Goal: Task Accomplishment & Management: Complete application form

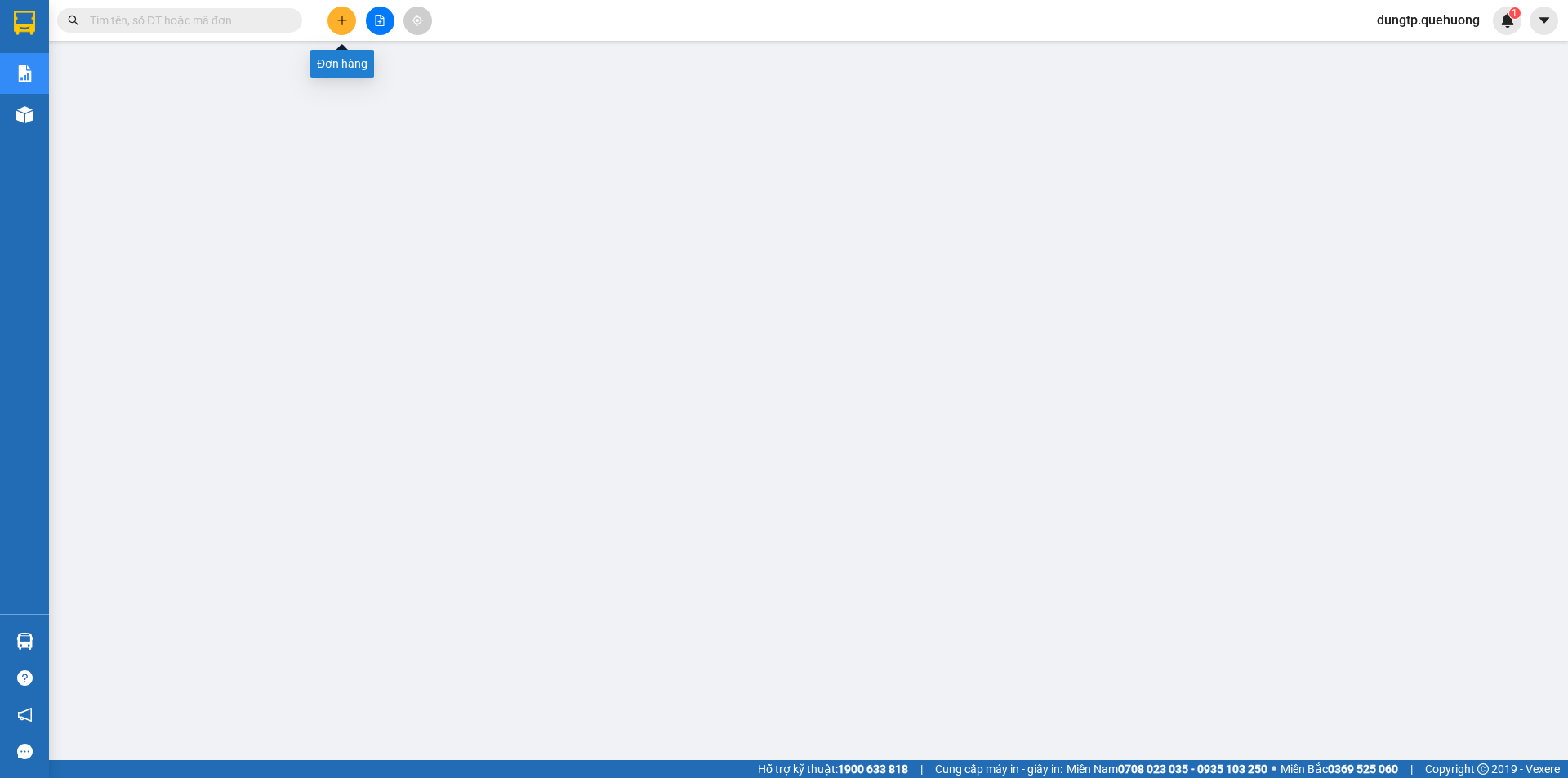
click at [332, 28] on button at bounding box center [342, 20] width 29 height 29
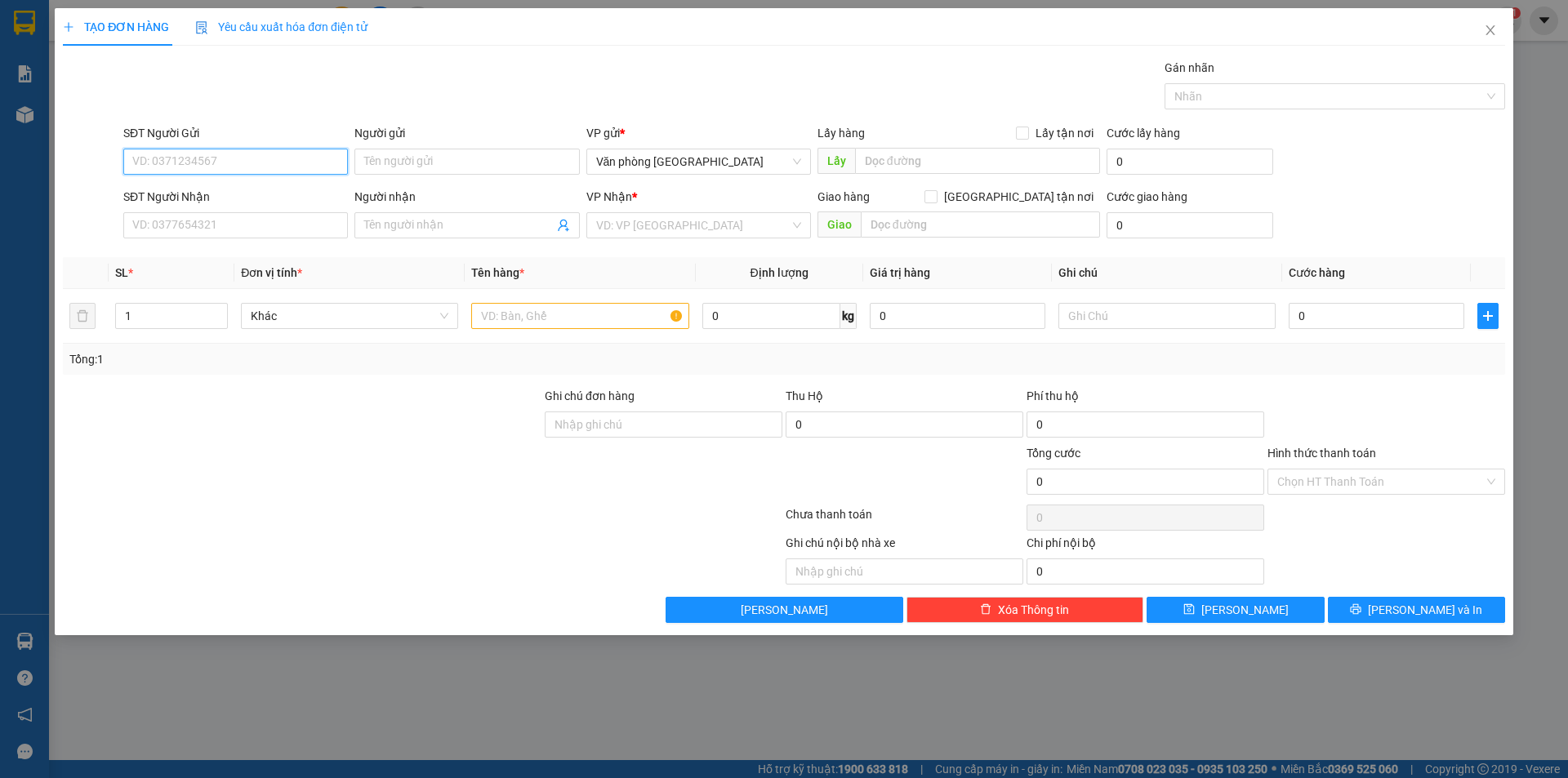
click at [209, 159] on input "SĐT Người Gửi" at bounding box center [235, 162] width 224 height 26
type input "0398175200"
click at [383, 170] on input "Người gửi" at bounding box center [466, 162] width 224 height 26
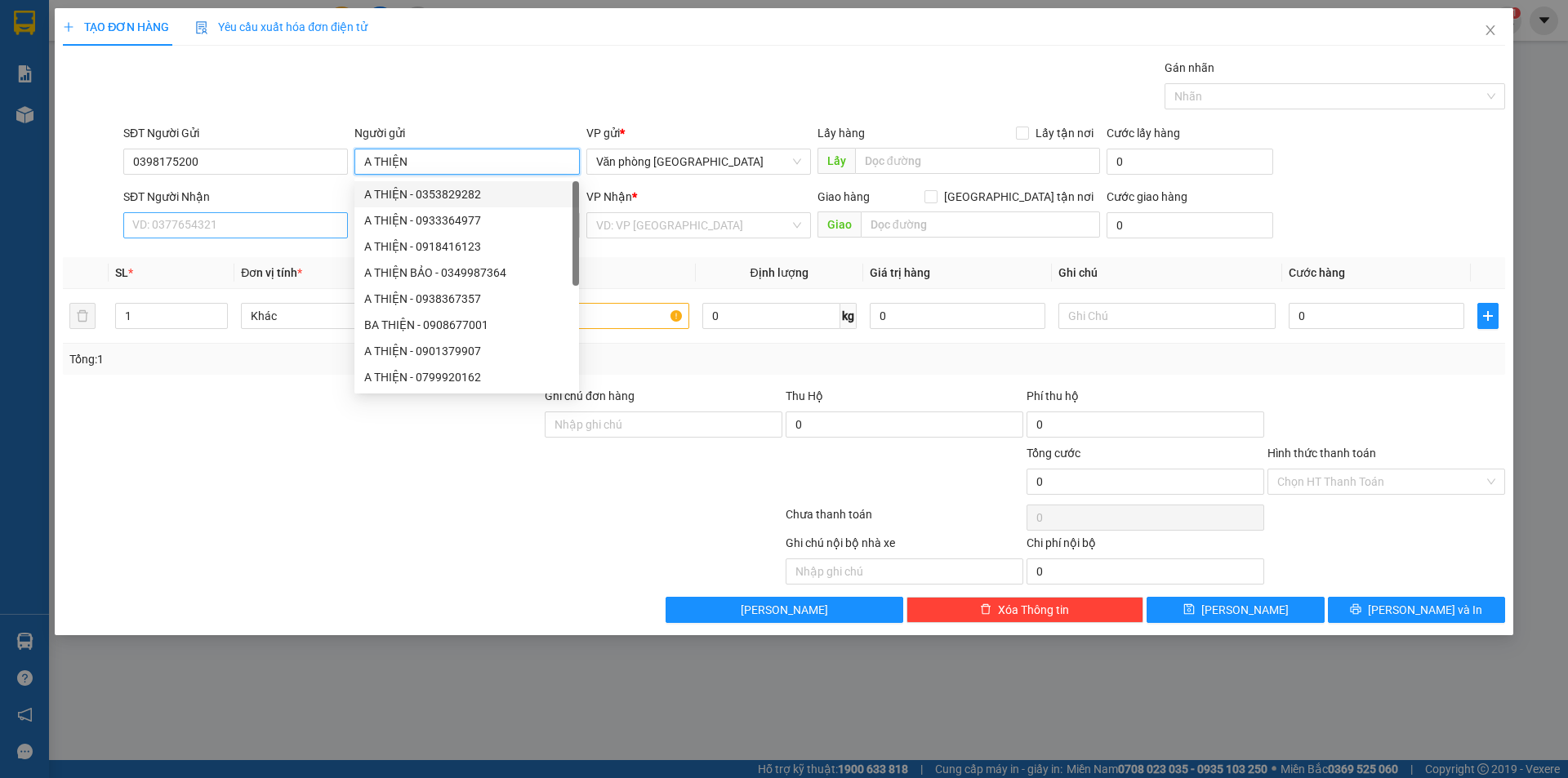
type input "A THIỆN"
click at [269, 222] on input "SĐT Người Nhận" at bounding box center [235, 225] width 224 height 26
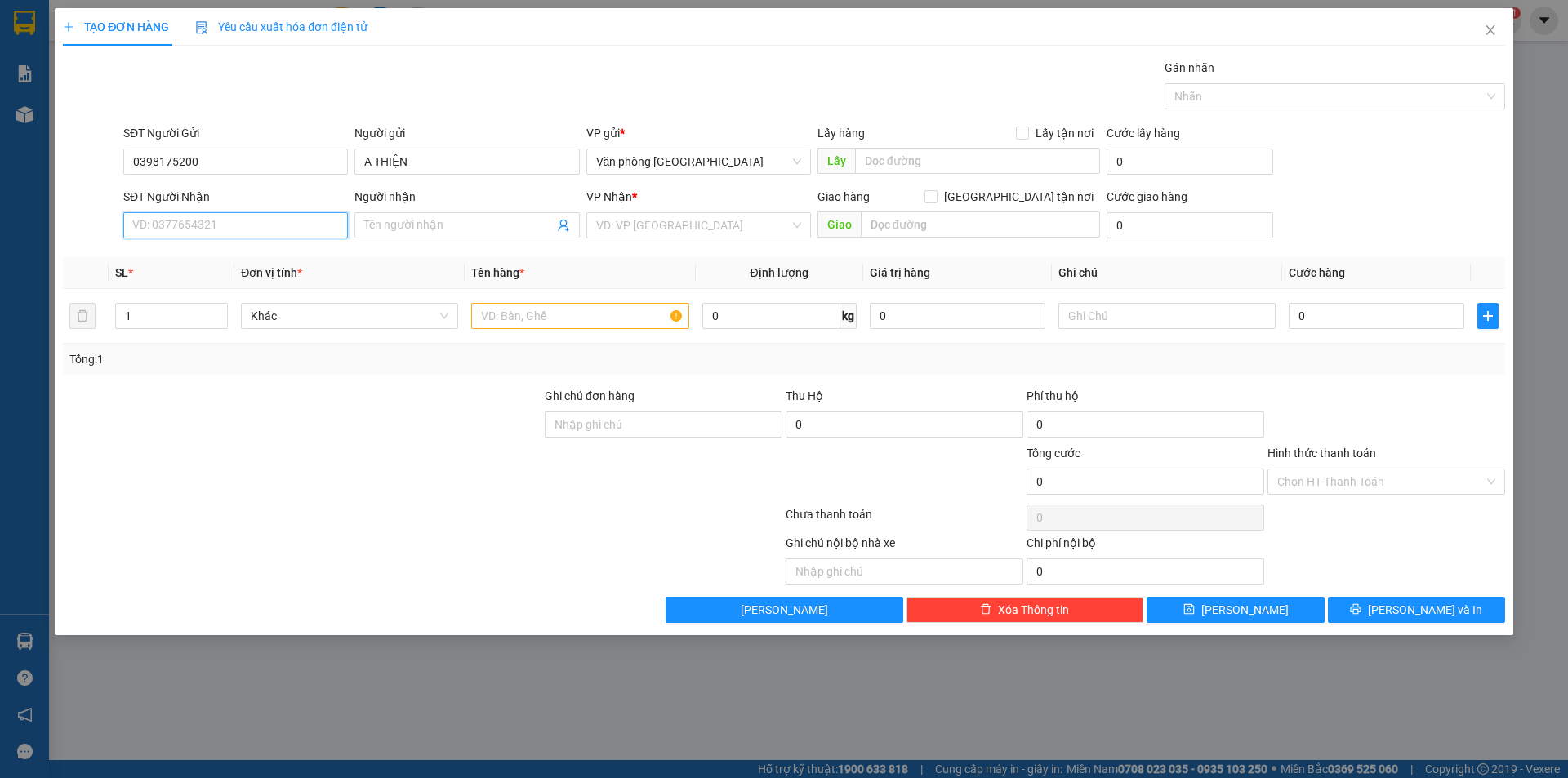
click at [268, 222] on input "SĐT Người Nhận" at bounding box center [235, 225] width 224 height 26
click at [371, 222] on input "Người nhận" at bounding box center [458, 224] width 188 height 18
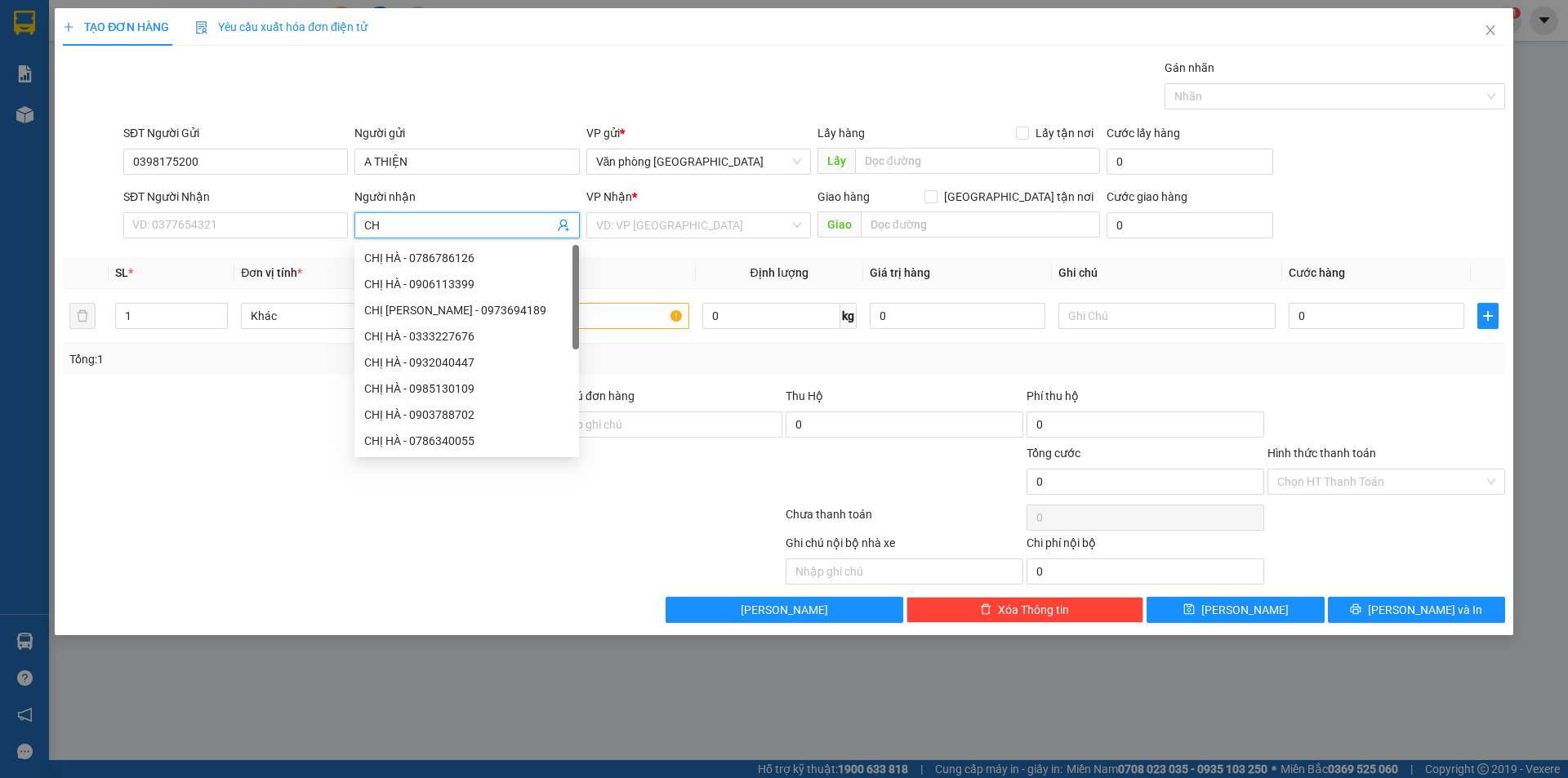
type input "C"
type input "A HÀ"
click at [272, 234] on input "SĐT Người Nhận" at bounding box center [235, 225] width 224 height 26
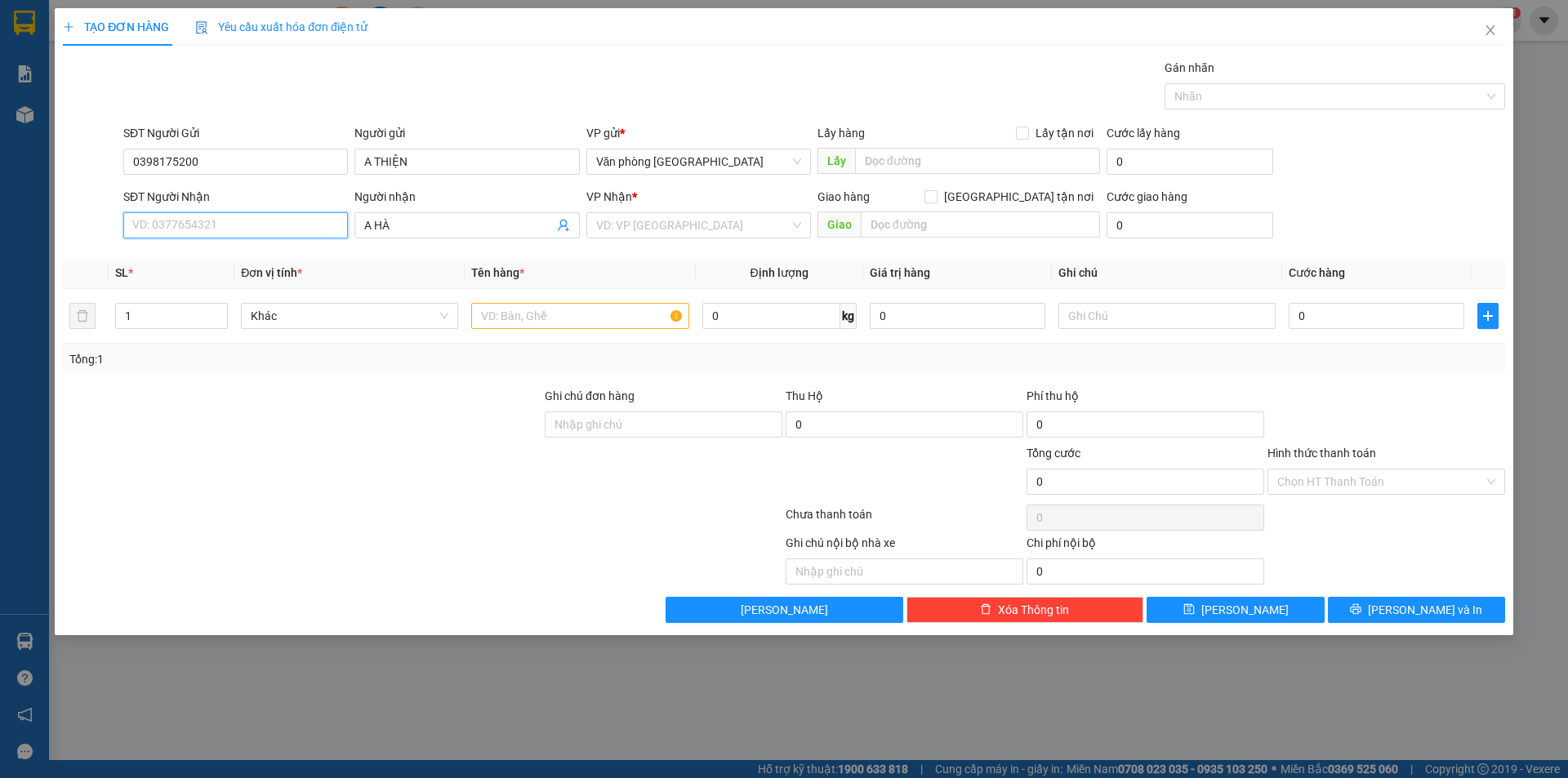
click at [209, 217] on input "SĐT Người Nhận" at bounding box center [235, 225] width 224 height 26
click at [679, 217] on input "search" at bounding box center [694, 225] width 194 height 25
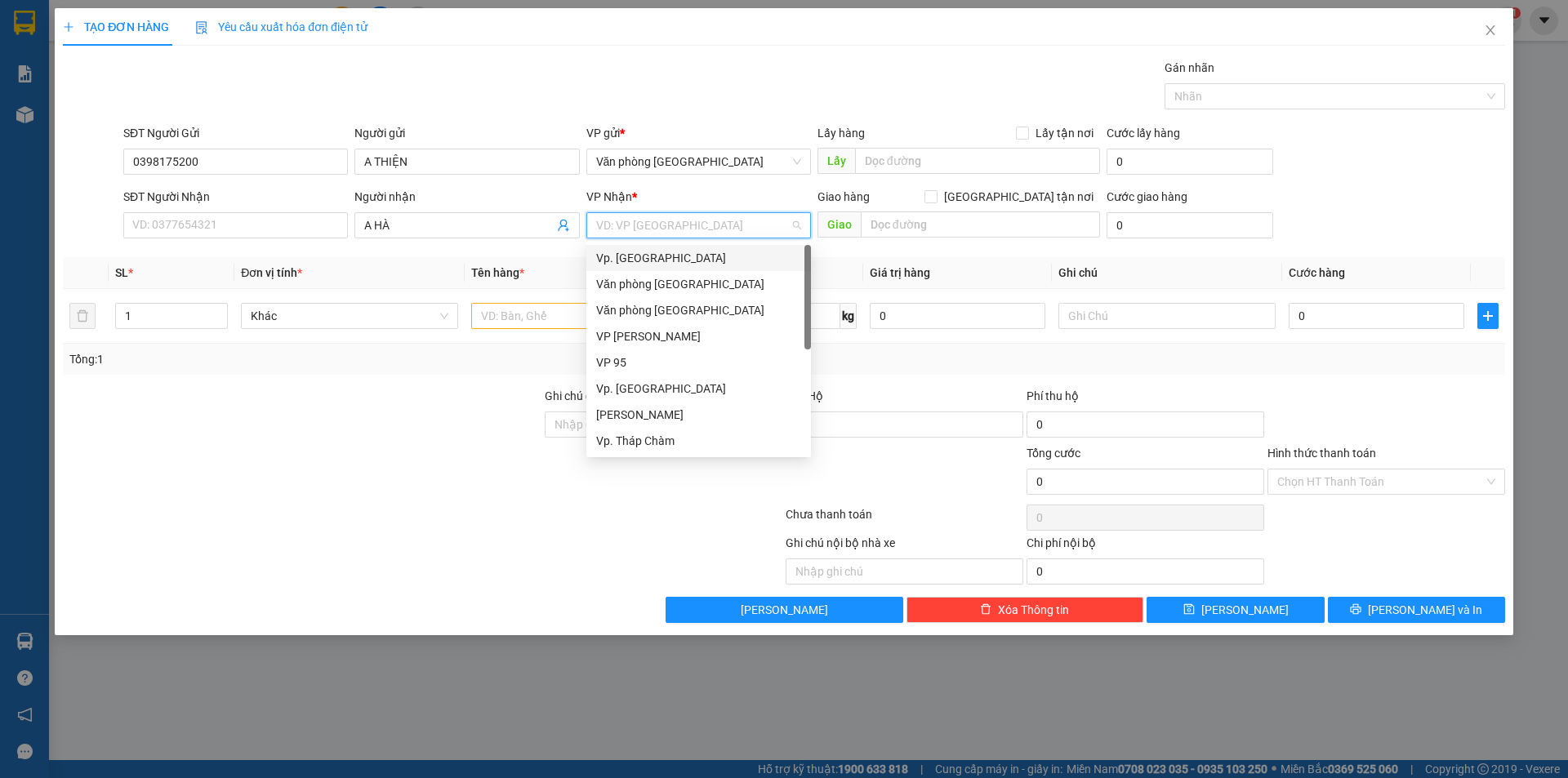
click at [652, 259] on div "Vp. [GEOGRAPHIC_DATA]" at bounding box center [699, 257] width 205 height 18
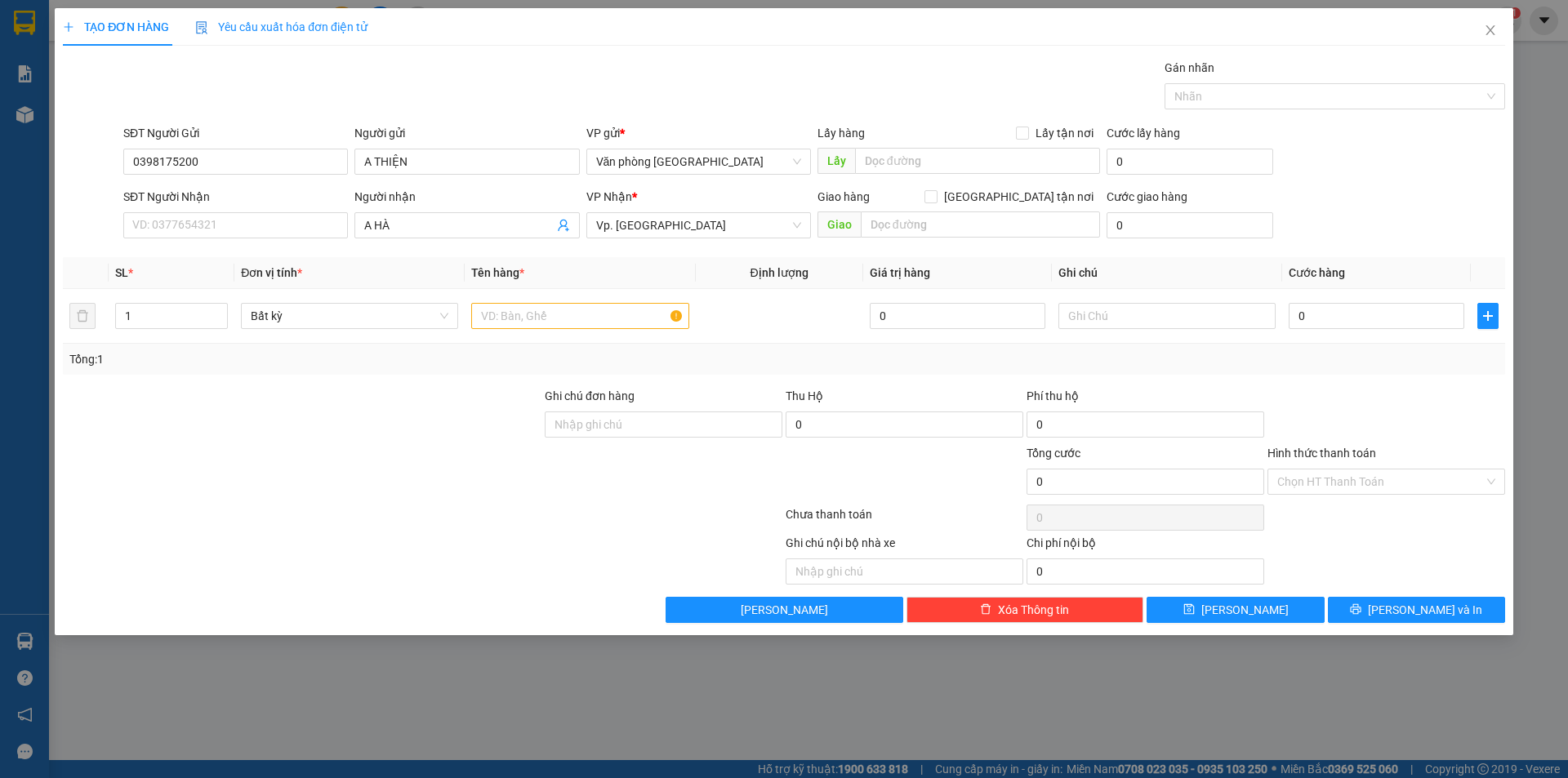
click at [903, 246] on div "Transit Pickup Surcharge Ids Transit Deliver Surcharge Ids Transit Deliver Surc…" at bounding box center [784, 341] width 1442 height 564
click at [910, 229] on input "text" at bounding box center [980, 224] width 239 height 26
type input "D"
type input "ĐỒNG MÉ"
click at [244, 232] on input "SĐT Người Nhận" at bounding box center [235, 225] width 224 height 26
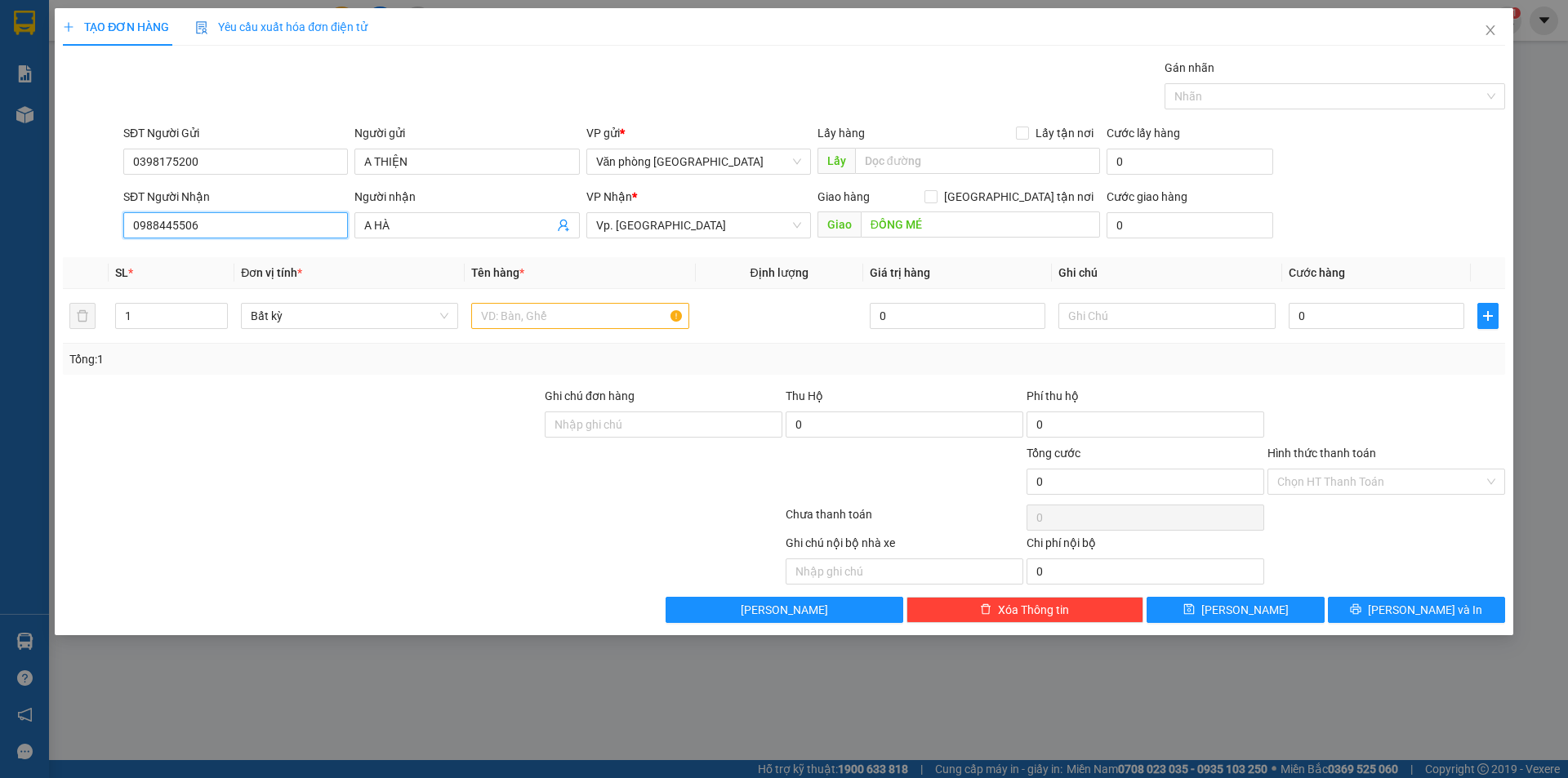
type input "0988445506"
click at [414, 258] on th "Đơn vị tính *" at bounding box center [349, 273] width 230 height 31
click at [802, 342] on td at bounding box center [779, 316] width 167 height 54
click at [1309, 316] on input "0" at bounding box center [1377, 316] width 175 height 26
type input "3"
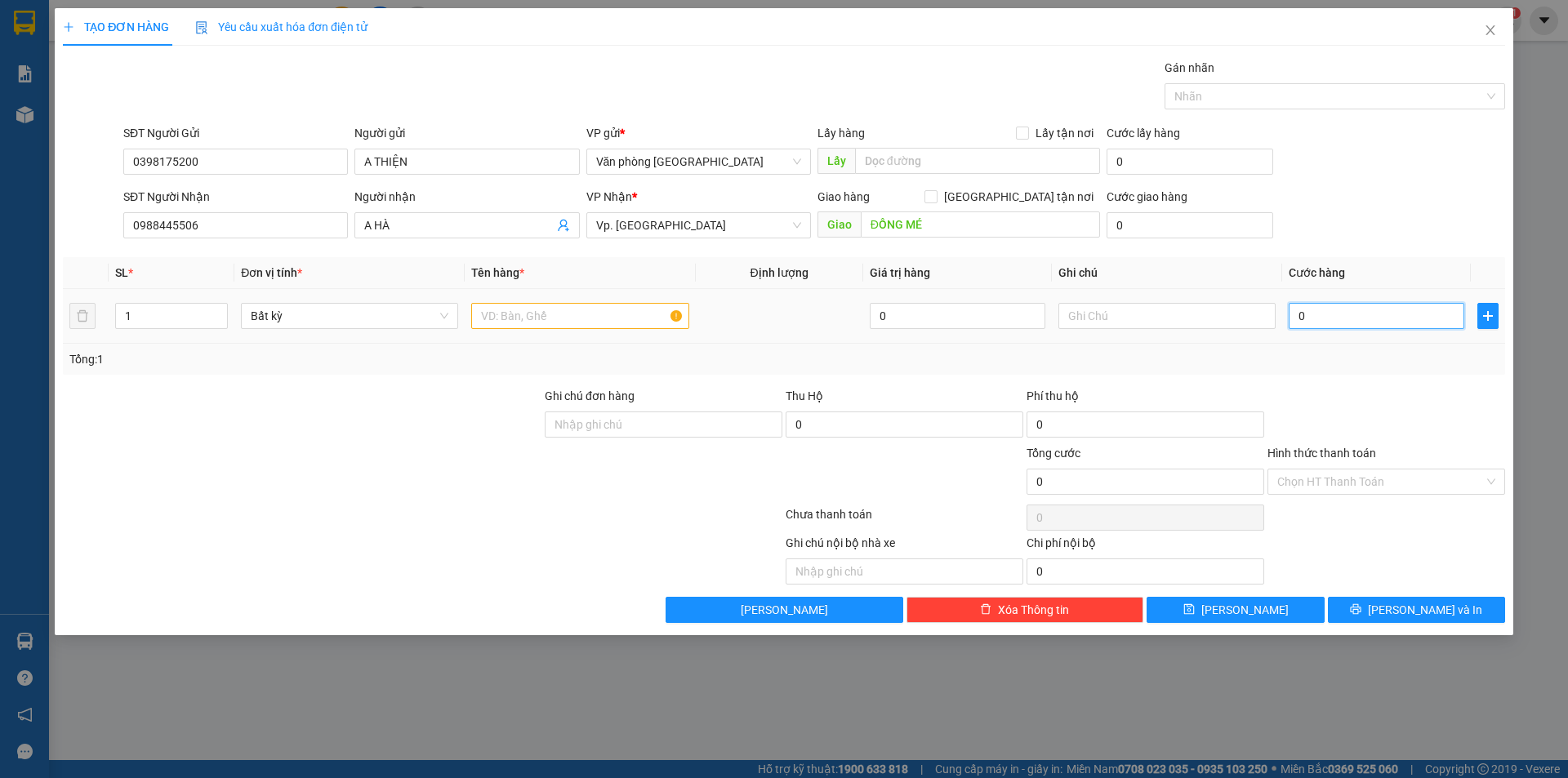
type input "3"
type input "30"
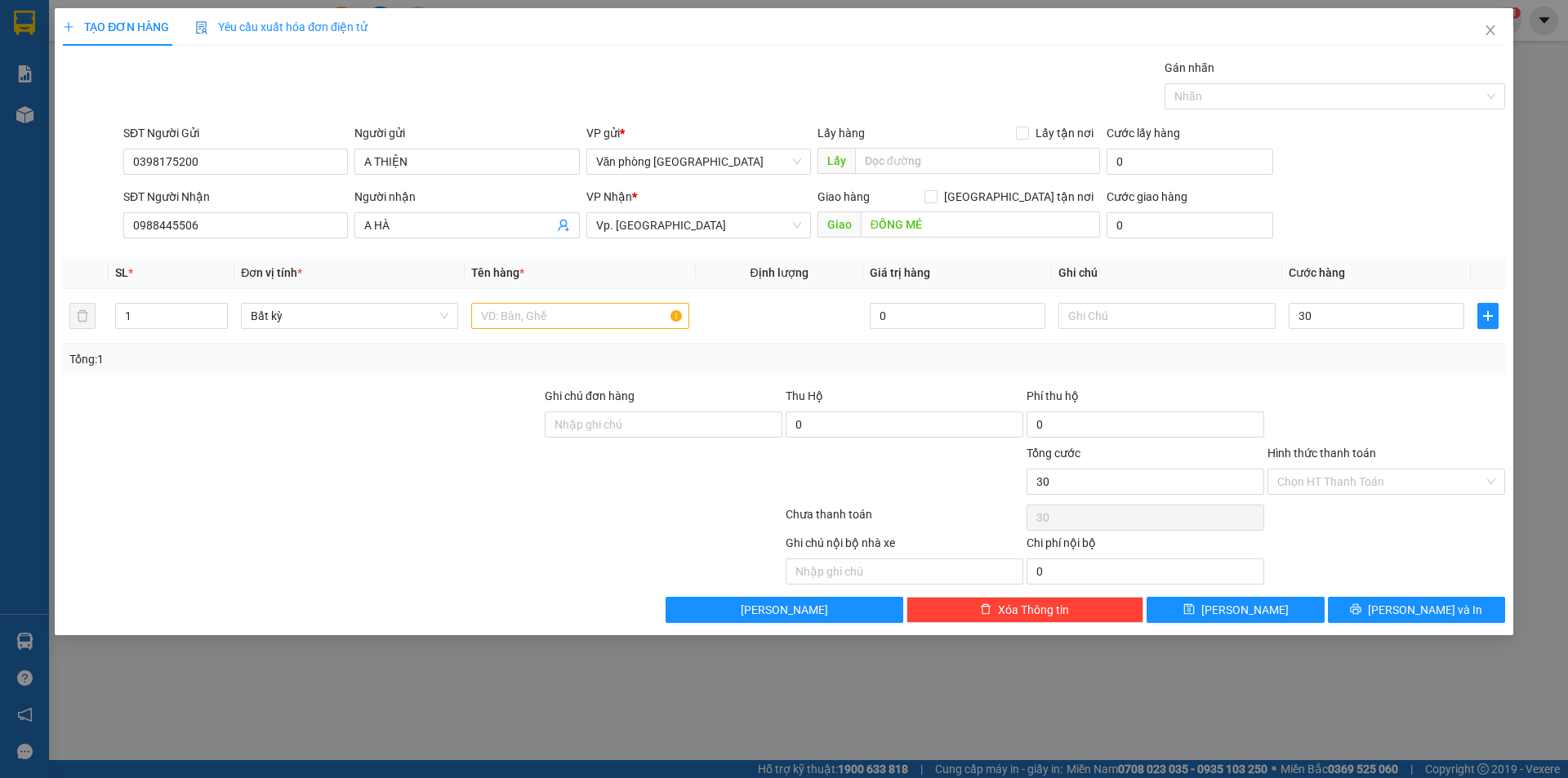
type input "30.000"
click at [1322, 385] on div "Transit Pickup Surcharge Ids Transit Deliver Surcharge Ids Transit Deliver Surc…" at bounding box center [784, 341] width 1442 height 564
click at [1322, 480] on input "Hình thức thanh toán" at bounding box center [1381, 482] width 207 height 25
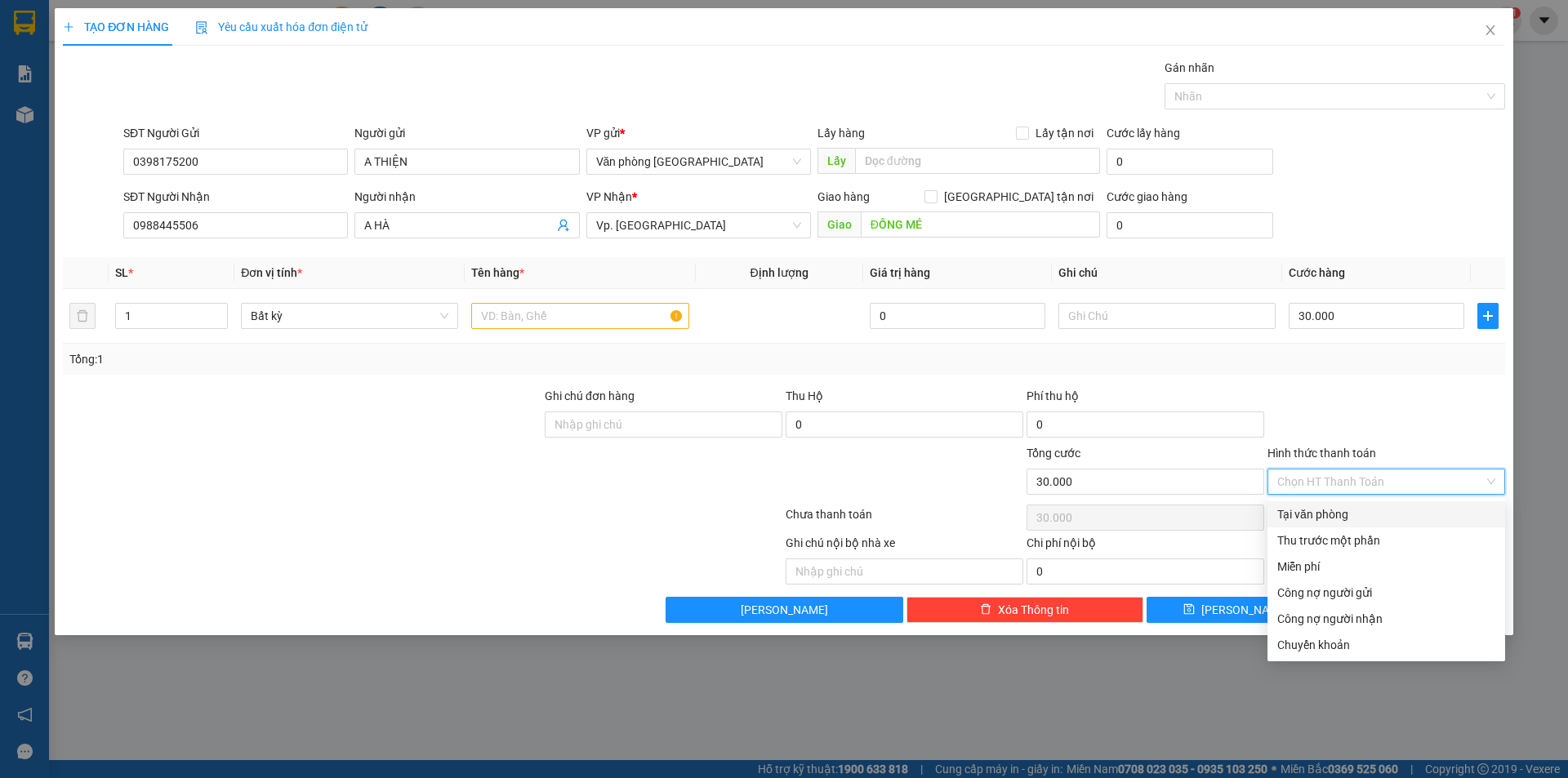
click at [1326, 514] on div "Tại văn phòng" at bounding box center [1386, 513] width 218 height 18
type input "0"
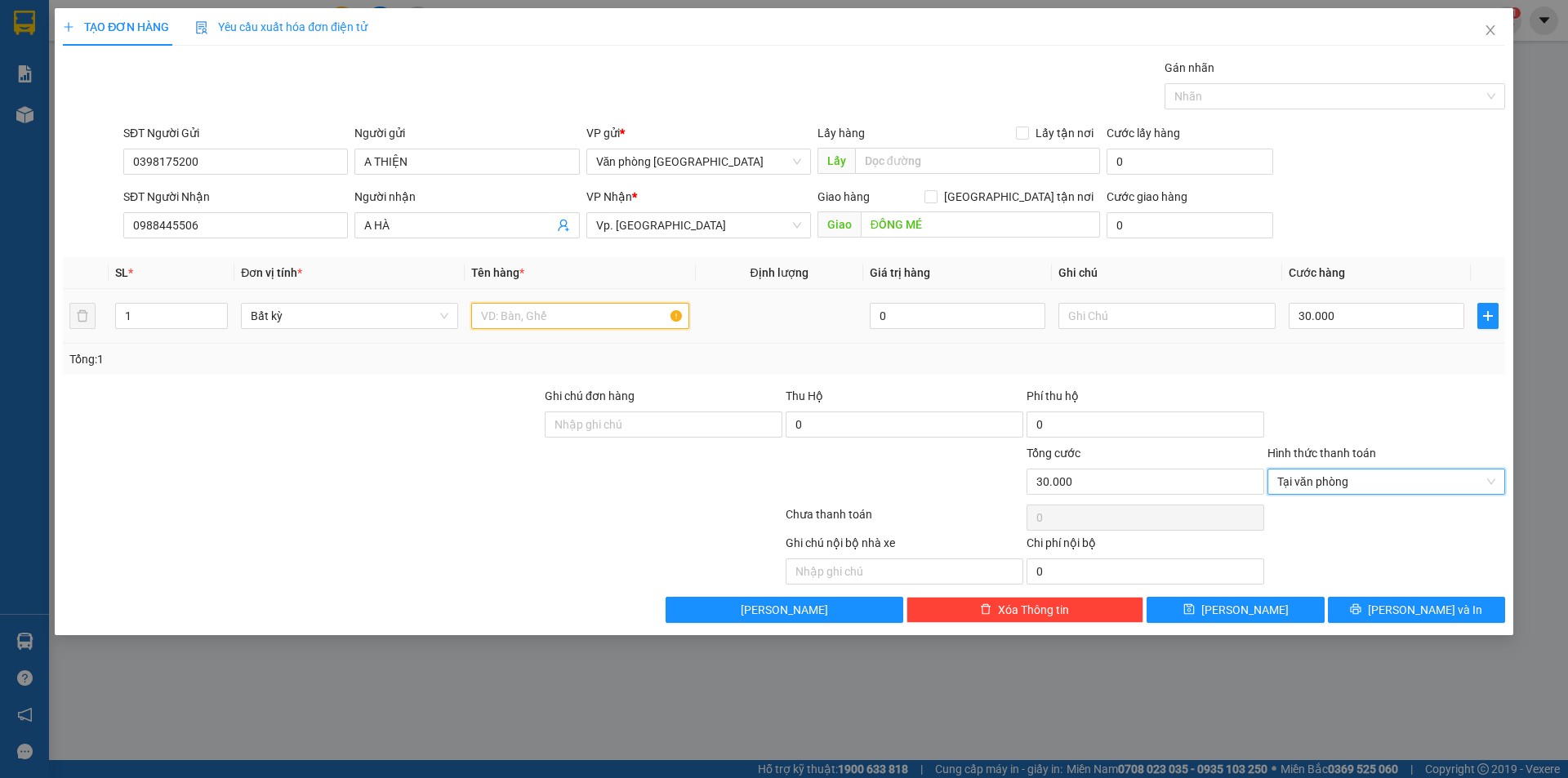
click at [583, 311] on input "text" at bounding box center [579, 316] width 217 height 26
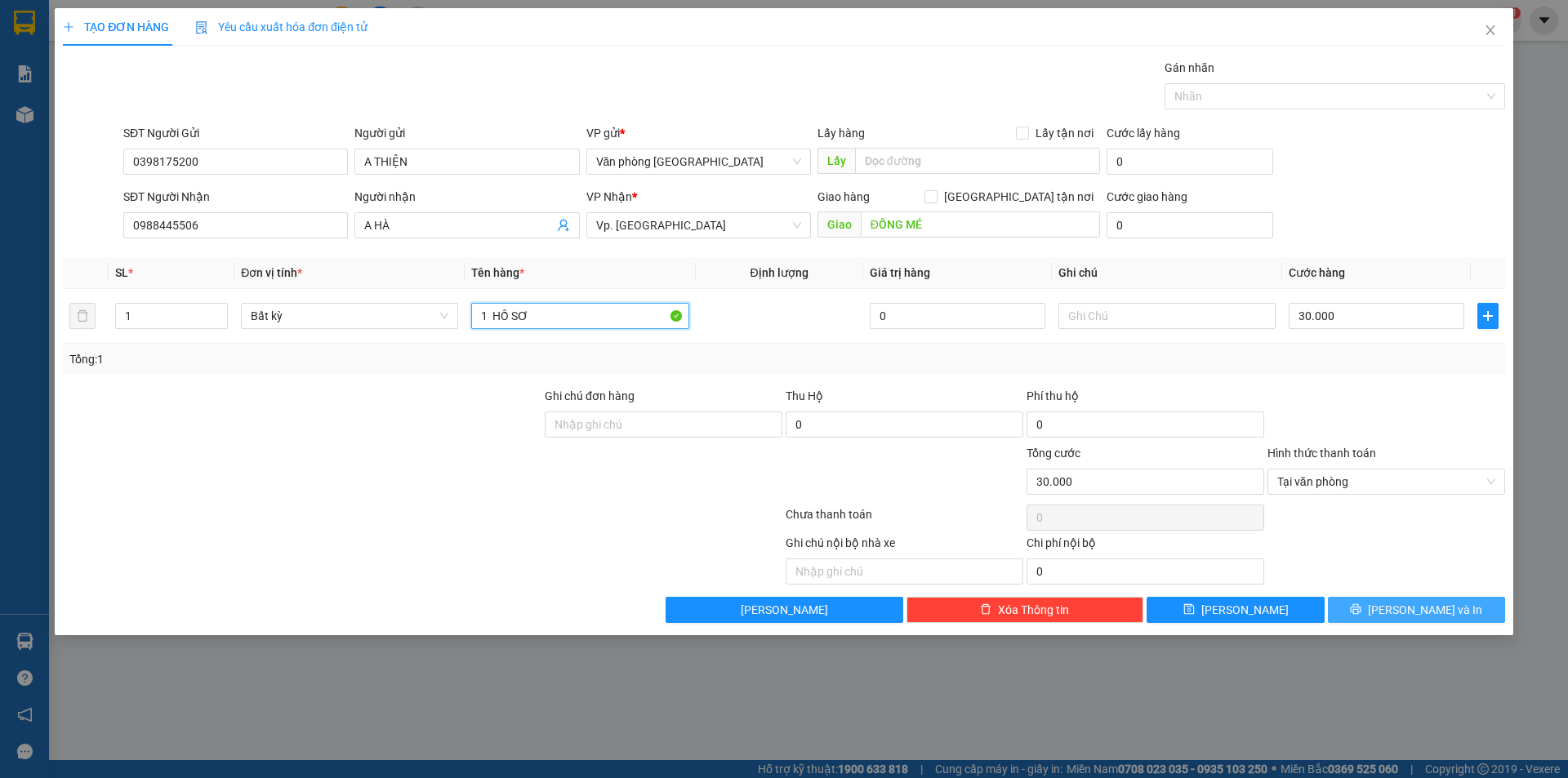
type input "1 HỒ SƠ"
click at [1361, 607] on icon "printer" at bounding box center [1356, 609] width 10 height 10
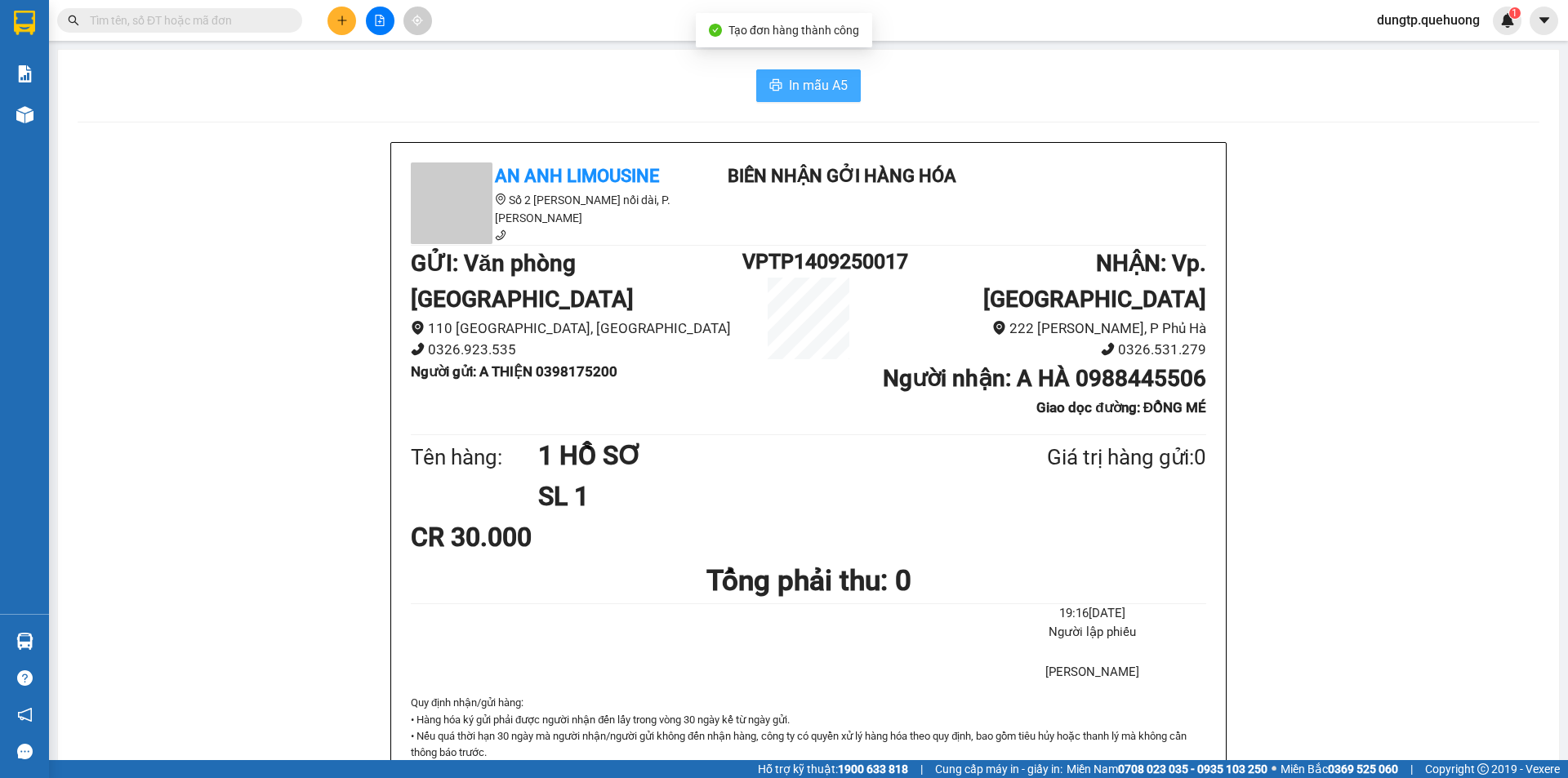
click at [779, 83] on button "In mẫu A5" at bounding box center [808, 85] width 104 height 32
click at [825, 95] on button "In mẫu A5" at bounding box center [808, 85] width 104 height 32
